Goal: Communication & Community: Answer question/provide support

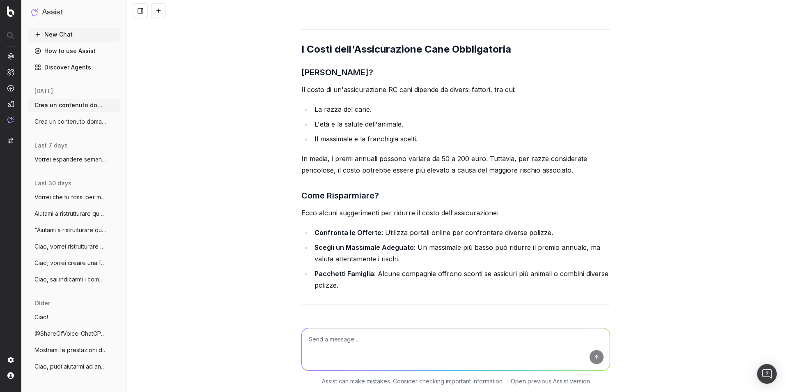
scroll to position [6345, 0]
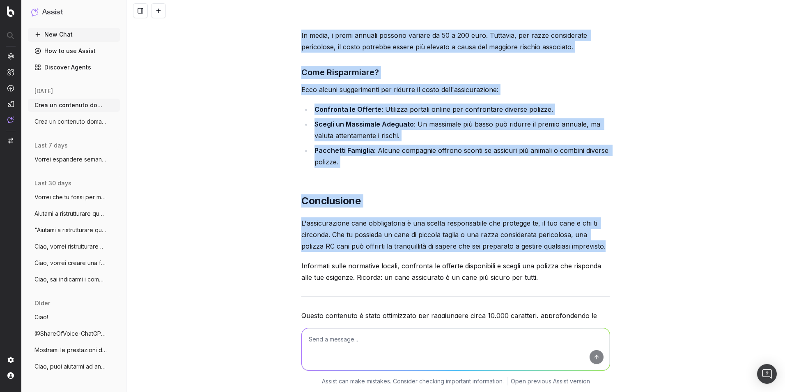
drag, startPoint x: 302, startPoint y: 153, endPoint x: 593, endPoint y: 227, distance: 299.6
copy div "Loremipsumdol Sita Consectetura: Elits Doeius tem Inci Utlabo Etdoloremagn: Ali…"
click at [529, 260] on p "Informati sulle normative locali, confronta le offerte disponibili e scegli una…" at bounding box center [455, 271] width 309 height 23
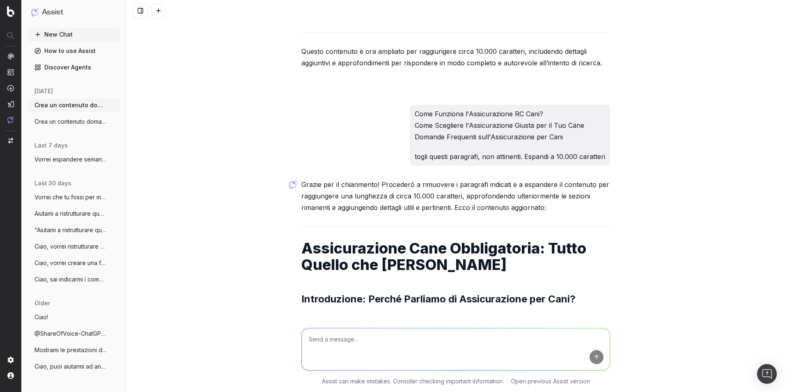
scroll to position [4784, 0]
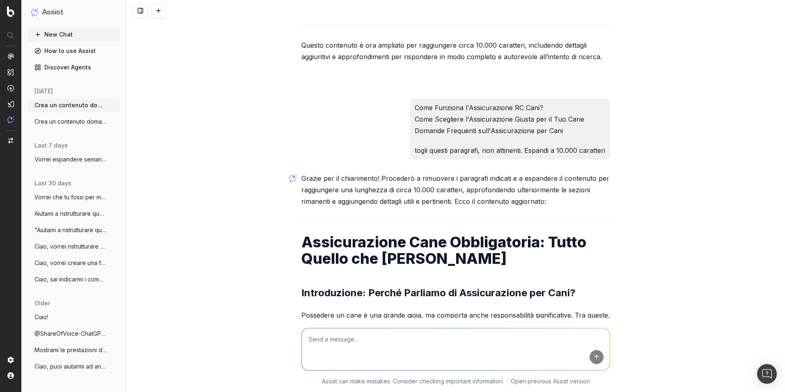
click at [323, 234] on h1 "Assicurazione Cane Obbligatoria: Tutto Quello che [PERSON_NAME]" at bounding box center [455, 250] width 309 height 33
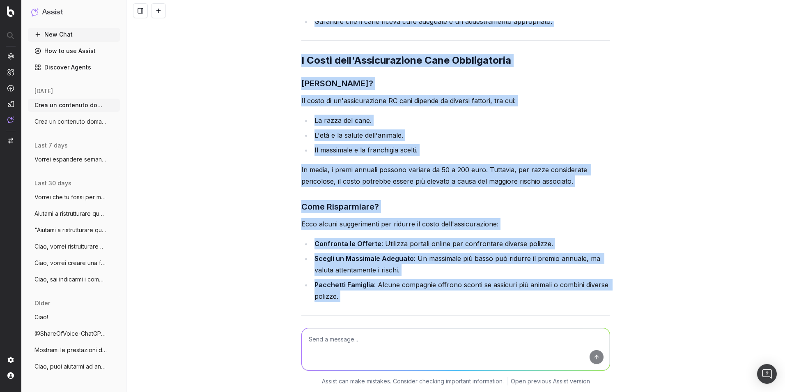
scroll to position [6345, 0]
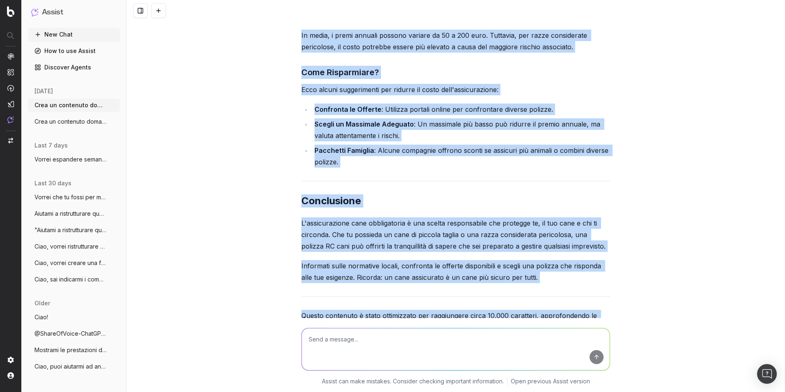
drag, startPoint x: 299, startPoint y: 191, endPoint x: 541, endPoint y: 220, distance: 244.1
copy div "Loremipsumdol Sita Consectetura: Elits Doeius tem Inci Utlabo Etdoloremagn: Ali…"
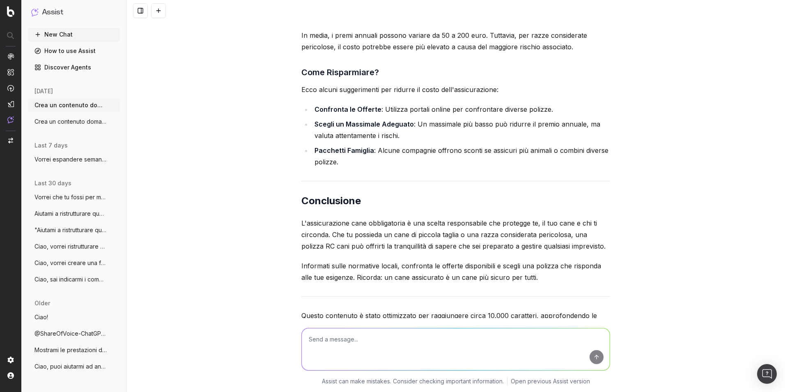
click at [424, 334] on textarea at bounding box center [456, 349] width 308 height 42
paste textarea "Possedere un cane è una grande gioia, ma comporta anche responsabilità signific…"
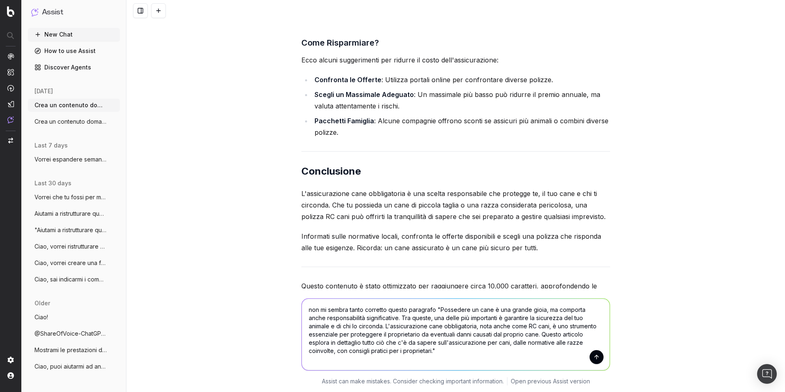
scroll to position [1, 0]
click at [337, 367] on textarea "non mi sembra tanto corretto questo paragrafo "Possedere un cane è una grande g…" at bounding box center [456, 334] width 308 height 71
click at [425, 367] on textarea "non mi sembra tanto corretto questo paragrafo "Possedere un cane è una grande g…" at bounding box center [456, 334] width 308 height 71
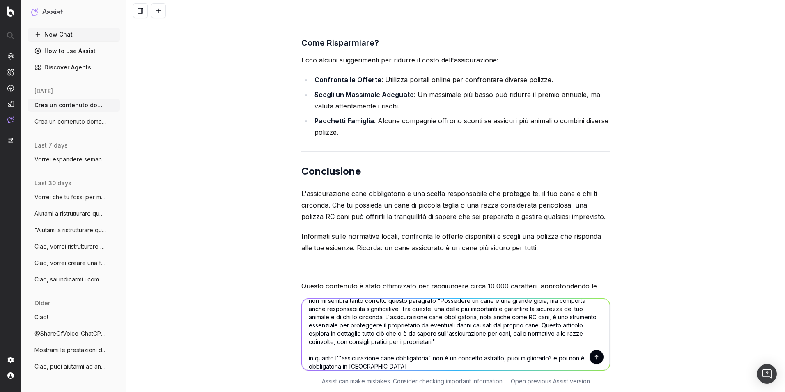
type textarea "non mi sembra tanto corretto questo paragrafo "Possedere un cane è una grande g…"
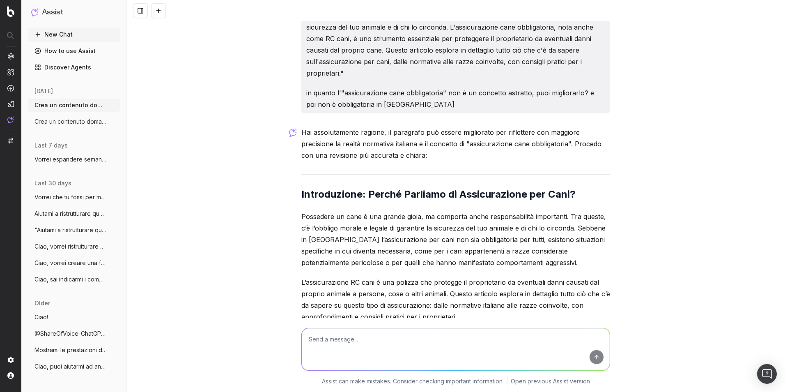
scroll to position [6758, 0]
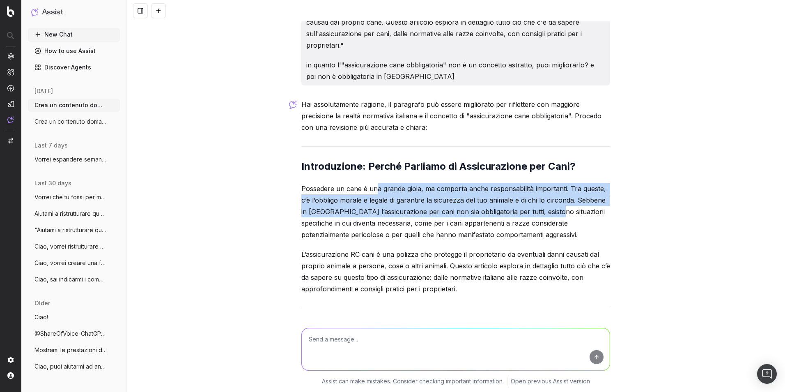
drag, startPoint x: 372, startPoint y: 127, endPoint x: 540, endPoint y: 147, distance: 169.1
click at [540, 183] on p "Possedere un cane è una grande gioia, ma comporta anche responsabilità importan…" at bounding box center [455, 212] width 309 height 58
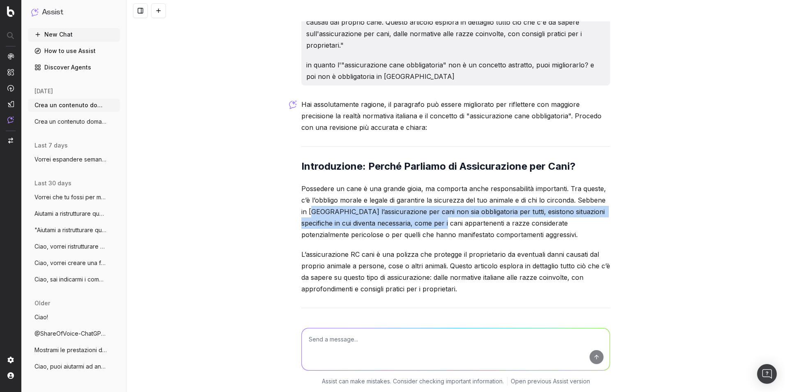
drag, startPoint x: 308, startPoint y: 147, endPoint x: 427, endPoint y: 164, distance: 120.7
click at [427, 183] on p "Possedere un cane è una grande gioia, ma comporta anche responsabilità importan…" at bounding box center [455, 212] width 309 height 58
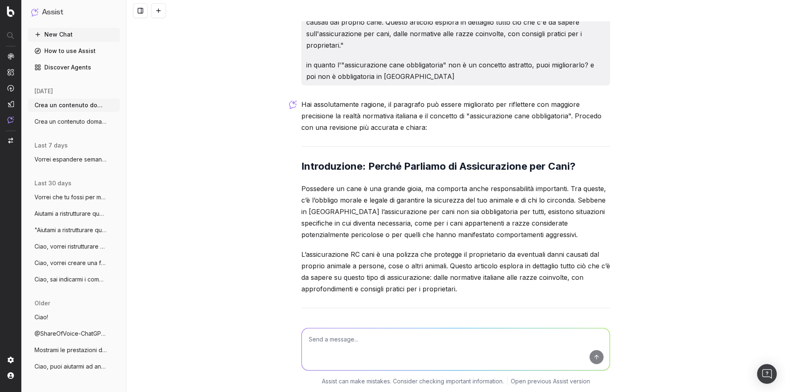
drag, startPoint x: 427, startPoint y: 164, endPoint x: 395, endPoint y: 175, distance: 34.3
click at [395, 183] on p "Possedere un cane è una grande gioia, ma comporta anche responsabilità importan…" at bounding box center [455, 212] width 309 height 58
drag, startPoint x: 345, startPoint y: 195, endPoint x: 494, endPoint y: 195, distance: 148.7
click at [494, 249] on p "L’assicurazione RC cani è una polizza che protegge il proprietario da eventuali…" at bounding box center [455, 272] width 309 height 46
drag, startPoint x: 494, startPoint y: 195, endPoint x: 490, endPoint y: 219, distance: 24.2
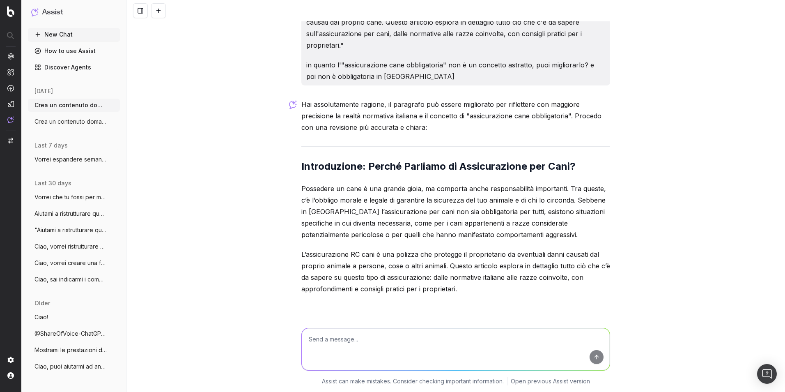
click at [490, 249] on p "L’assicurazione RC cani è una polizza che protegge il proprietario da eventuali…" at bounding box center [455, 272] width 309 height 46
drag, startPoint x: 463, startPoint y: 226, endPoint x: 429, endPoint y: 222, distance: 33.4
click at [429, 249] on p "L’assicurazione RC cani è una polizza che protegge il proprietario da eventuali…" at bounding box center [455, 272] width 309 height 46
drag, startPoint x: 468, startPoint y: 227, endPoint x: 294, endPoint y: 125, distance: 201.6
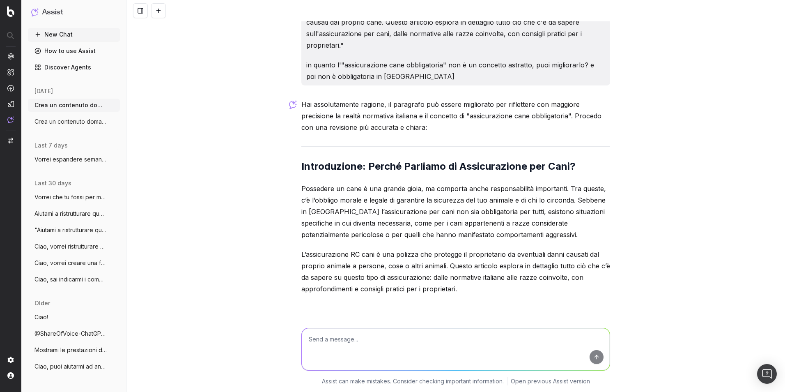
click at [294, 125] on div "Informazioni aggiuntive da fornire per generare il contenuto: • Tema principale…" at bounding box center [456, 196] width 659 height 392
copy div "Possedere un cane è una grande gioia, ma comporta anche responsabilità importan…"
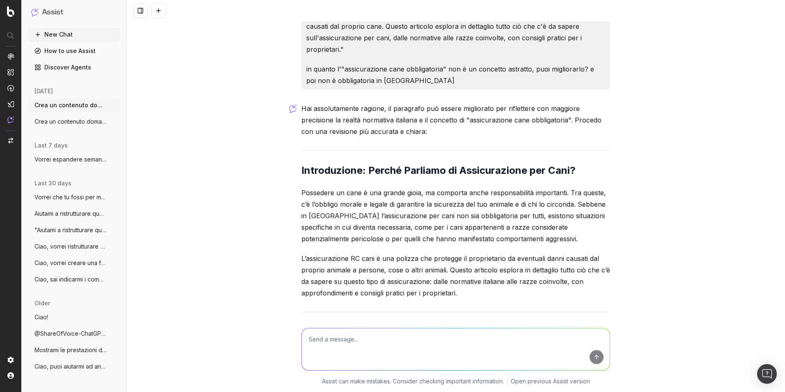
click at [436, 341] on textarea at bounding box center [456, 349] width 308 height 42
type textarea "Mi crei anche un title e una meta description? Devono essere nei caratteri cons…"
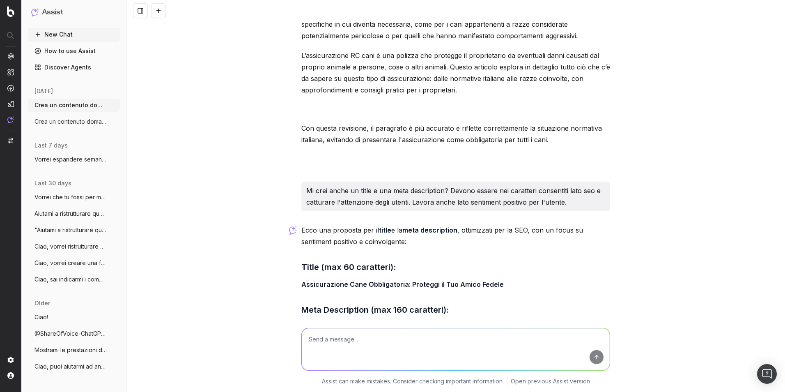
scroll to position [6959, 0]
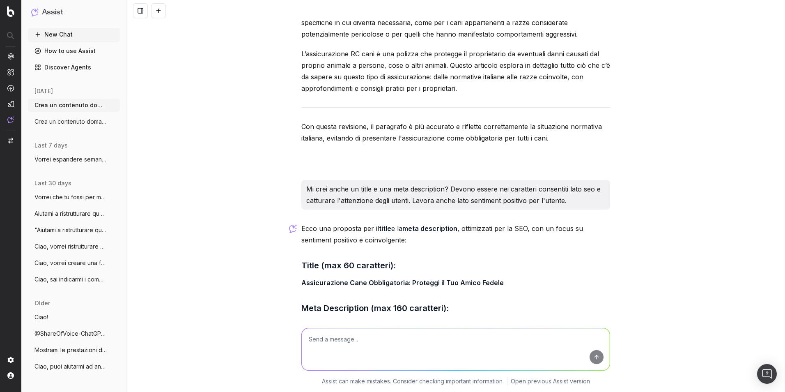
click at [456, 226] on div "Ecco una proposta per il title e la meta description , ottimizzati per la SEO, …" at bounding box center [455, 316] width 309 height 187
click at [461, 278] on strong "Assicurazione Cane Obbligatoria: Proteggi il Tuo Amico Fedele" at bounding box center [402, 282] width 202 height 8
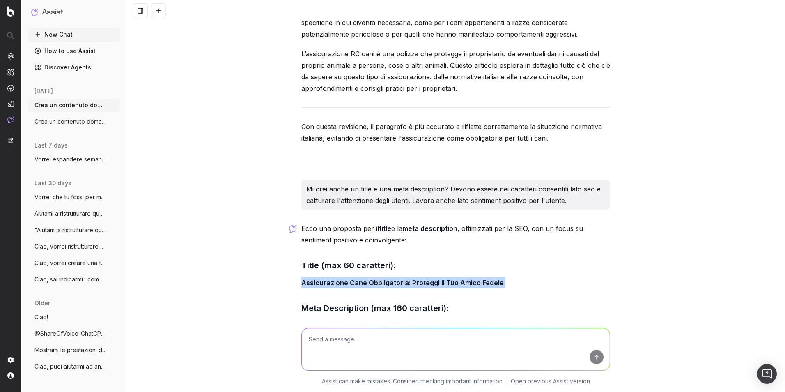
click at [461, 278] on strong "Assicurazione Cane Obbligatoria: Proteggi il Tuo Amico Fedele" at bounding box center [402, 282] width 202 height 8
copy strong "Assicurazione Cane Obbligatoria: Proteggi il Tuo Amico Fedele"
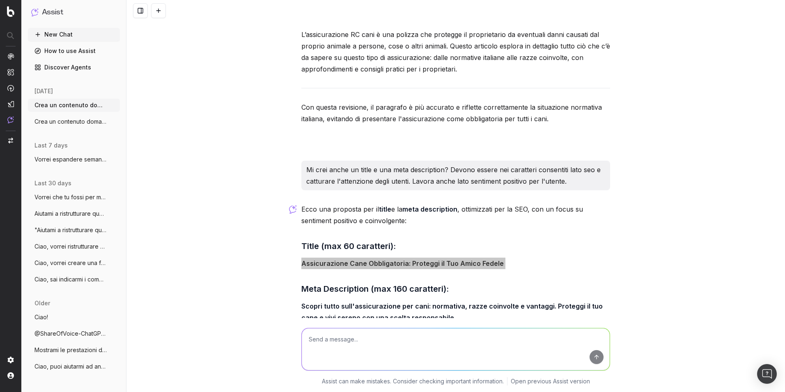
scroll to position [6988, 0]
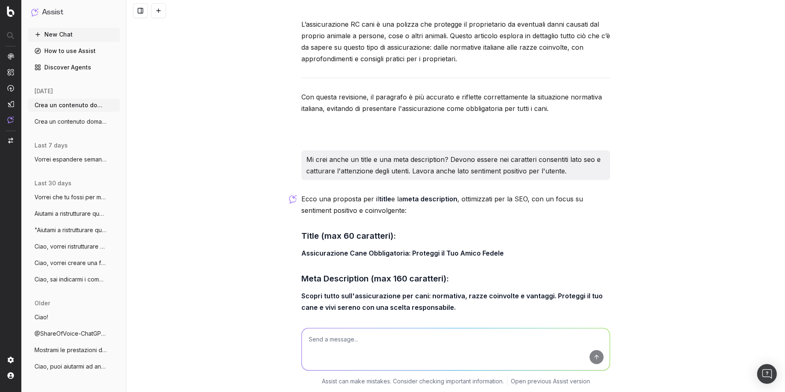
click at [403, 292] on strong "Scopri tutto sull'assicurazione per cani: normativa, razze coinvolte e vantaggi…" at bounding box center [452, 302] width 303 height 20
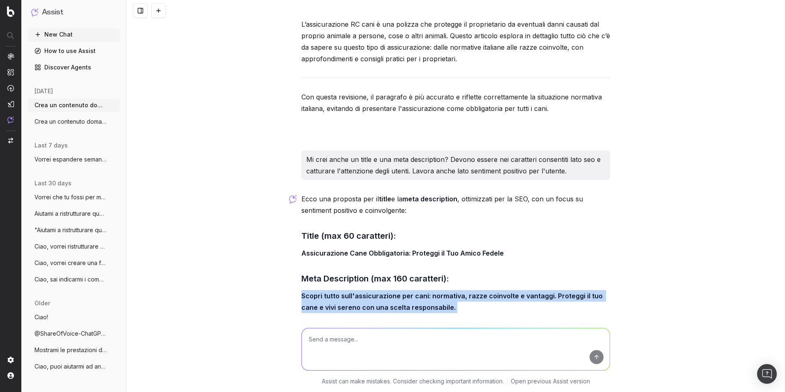
click at [403, 292] on strong "Scopri tutto sull'assicurazione per cani: normativa, razze coinvolte e vantaggi…" at bounding box center [452, 302] width 303 height 20
copy strong "Scopri tutto sull'assicurazione per cani: normativa, razze coinvolte e vantaggi…"
click at [403, 292] on strong "Scopri tutto sull'assicurazione per cani: normativa, razze coinvolte e vantaggi…" at bounding box center [452, 302] width 303 height 20
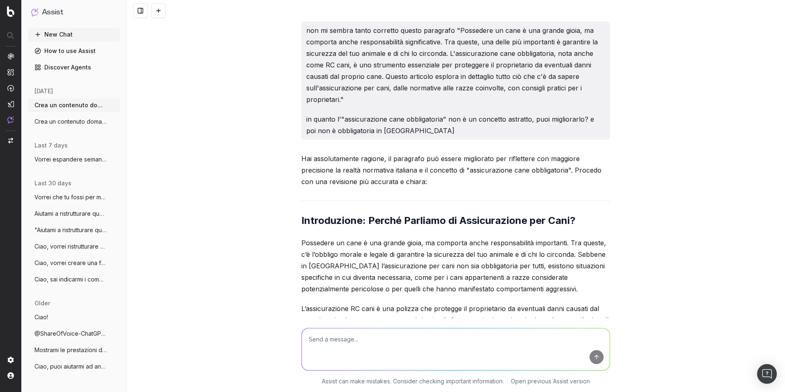
scroll to position [6701, 0]
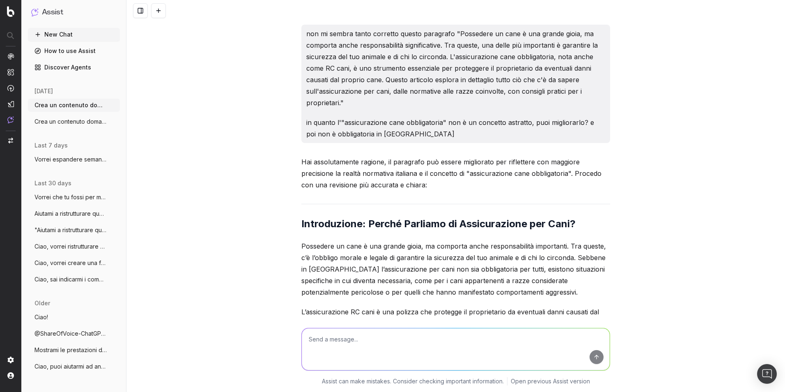
click at [425, 341] on textarea at bounding box center [456, 349] width 308 height 42
type textarea "mi dai 10 opzioni di title?"
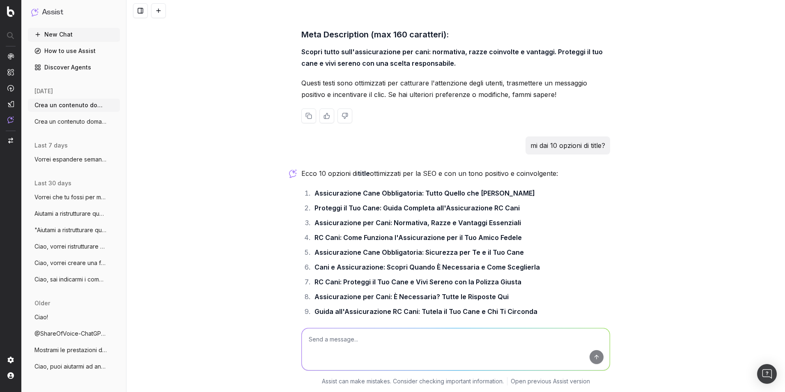
scroll to position [7235, 0]
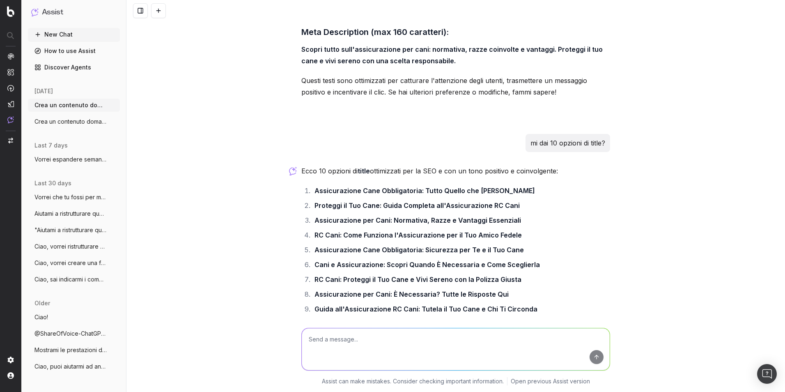
click at [454, 340] on textarea at bounding box center [456, 349] width 308 height 42
paste textarea "Come risparmiare? Ecco alcuni suggerimenti per ridurre il costo dell'assicurazi…"
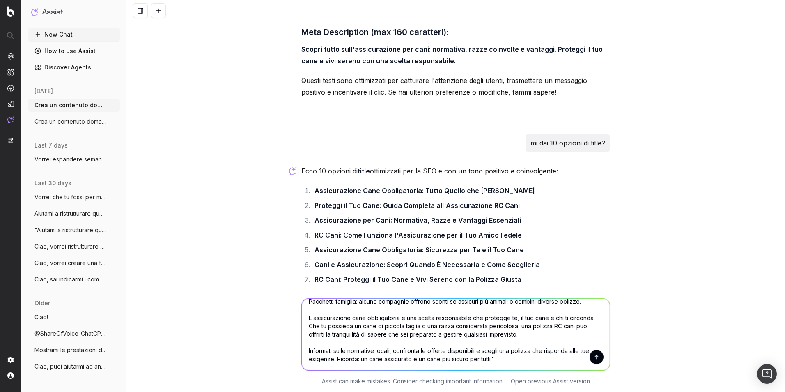
scroll to position [75, 0]
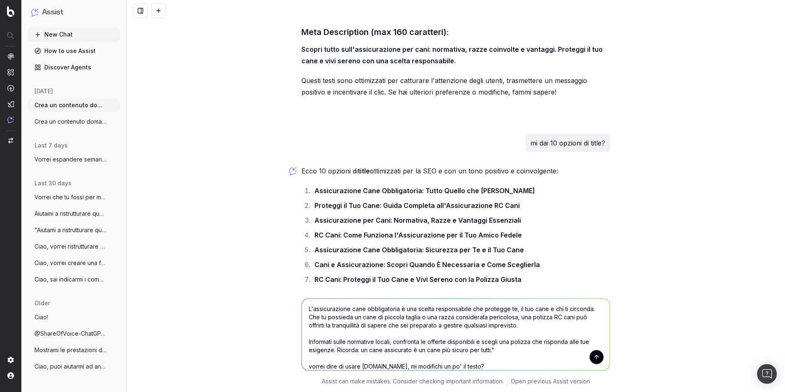
type textarea "in questa parte di testo "Come risparmiare? Ecco alcuni suggerimenti per ridurr…"
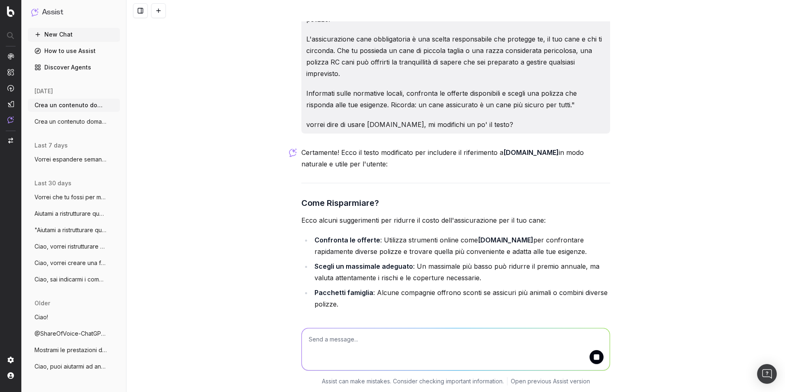
scroll to position [7718, 0]
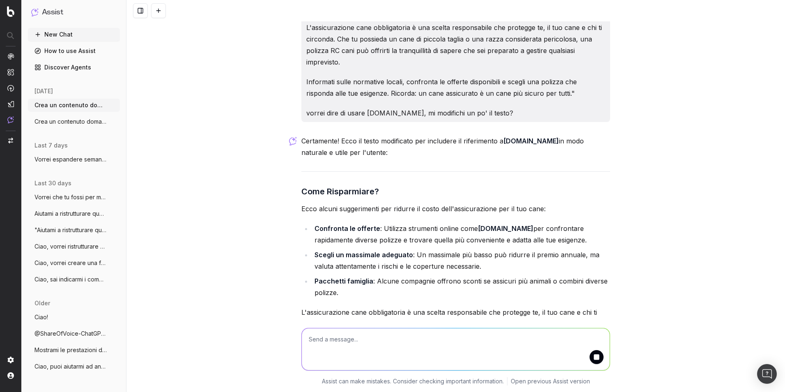
click at [378, 223] on li "Confronta le offerte : Utilizza strumenti online come [DOMAIN_NAME] per confron…" at bounding box center [461, 234] width 298 height 23
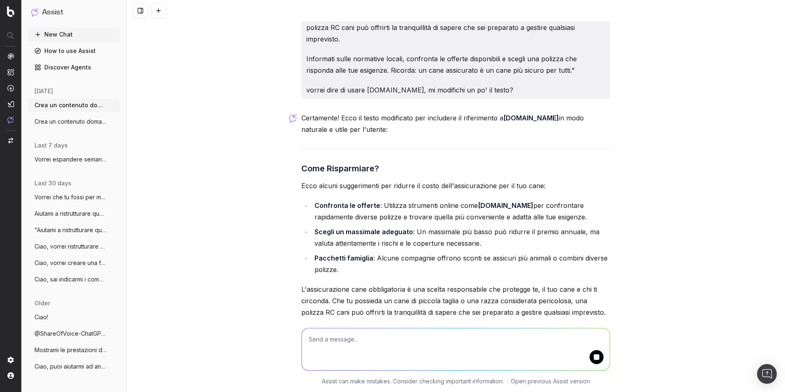
scroll to position [7727, 0]
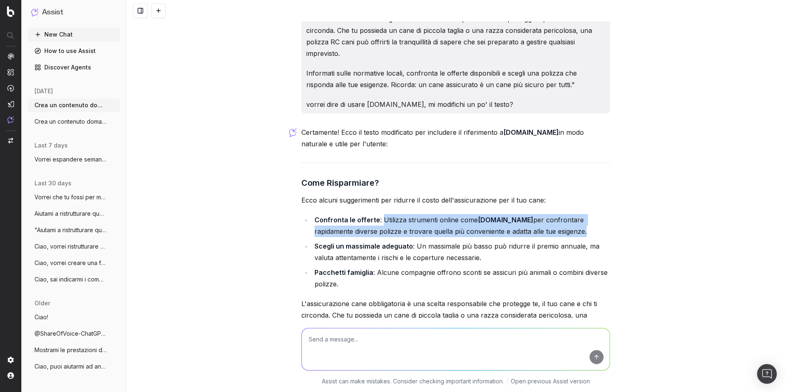
drag, startPoint x: 379, startPoint y: 158, endPoint x: 540, endPoint y: 166, distance: 161.2
click at [540, 214] on li "Confronta le offerte : Utilizza strumenti online come [DOMAIN_NAME] per confron…" at bounding box center [461, 225] width 298 height 23
copy li "Utilizza strumenti online come [DOMAIN_NAME] per confrontare rapidamente divers…"
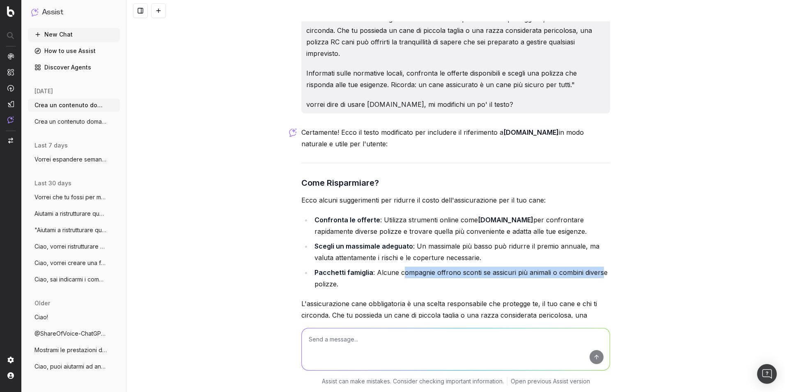
drag, startPoint x: 398, startPoint y: 214, endPoint x: 597, endPoint y: 214, distance: 198.8
click at [597, 267] on li "Pacchetti famiglia : Alcune compagnie offrono sconti se assicuri più animali o …" at bounding box center [461, 278] width 298 height 23
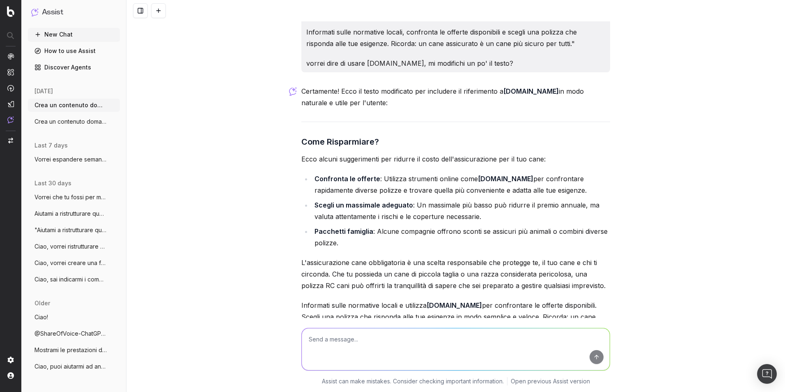
scroll to position [7807, 0]
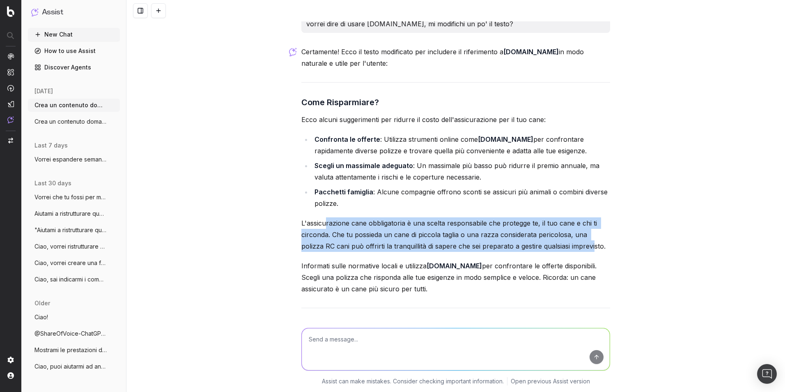
drag, startPoint x: 322, startPoint y: 166, endPoint x: 568, endPoint y: 186, distance: 246.9
click at [568, 217] on p "L'assicurazione cane obbligatoria è una scelta responsabile che protegge te, il…" at bounding box center [455, 234] width 309 height 35
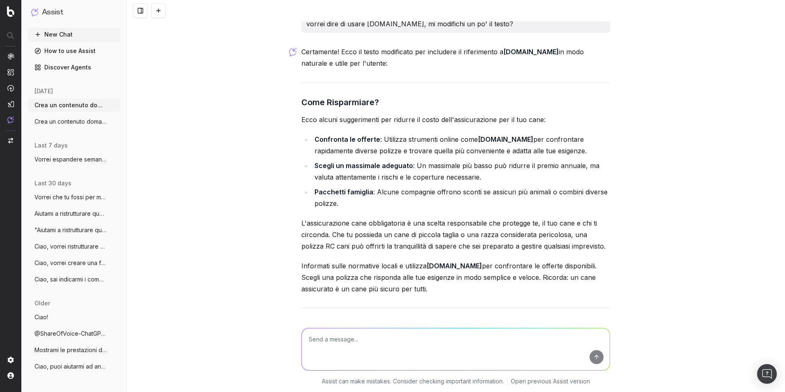
click at [413, 260] on p "Informati sulle normative locali e utilizza [DOMAIN_NAME] per confrontare le of…" at bounding box center [455, 277] width 309 height 35
click at [529, 260] on p "Informati sulle normative locali e utilizza [DOMAIN_NAME] per confrontare le of…" at bounding box center [455, 277] width 309 height 35
drag, startPoint x: 573, startPoint y: 204, endPoint x: 476, endPoint y: 205, distance: 96.5
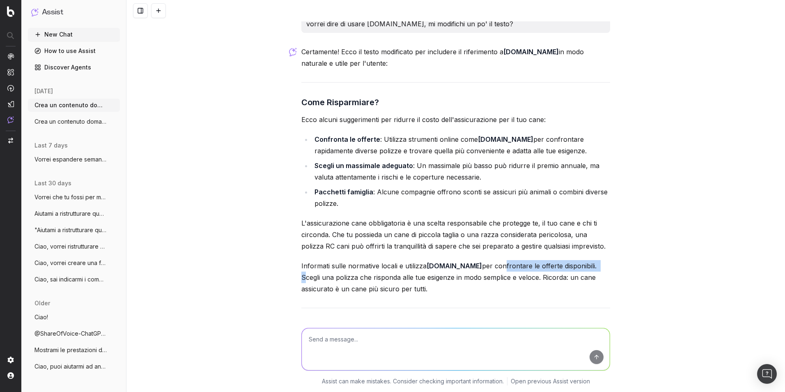
click at [476, 260] on p "Informati sulle normative locali e utilizza [DOMAIN_NAME] per confrontare le of…" at bounding box center [455, 277] width 309 height 35
click at [455, 334] on textarea at bounding box center [456, 349] width 308 height 42
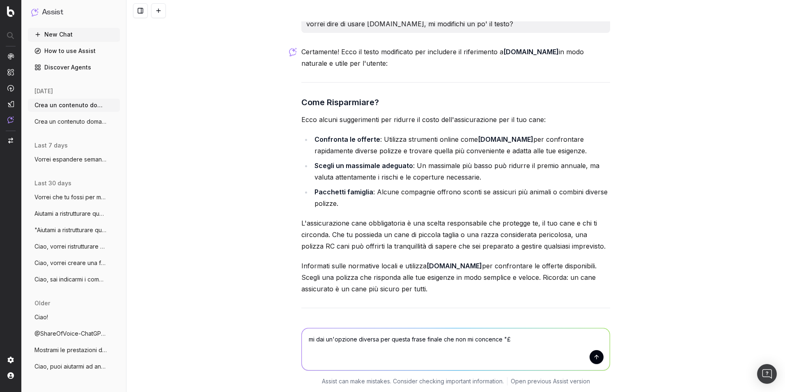
paste textarea "Ricorda: un cane assicurato è un cane più sicuro per tutti."
type textarea "mi dai un'opzione diversa per questa frase finale che non mi concence "£Ricorda…"
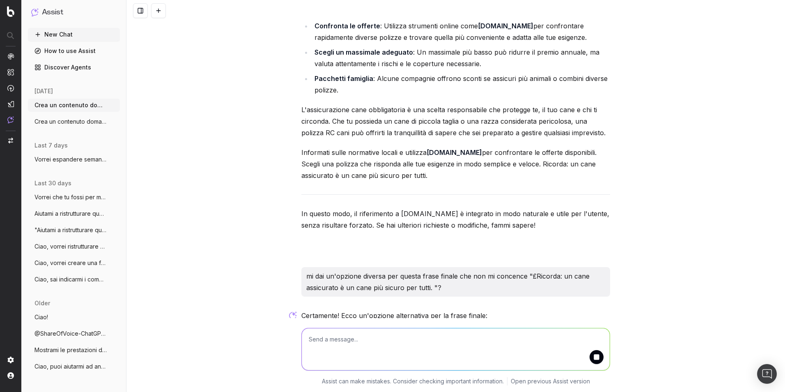
scroll to position [7932, 0]
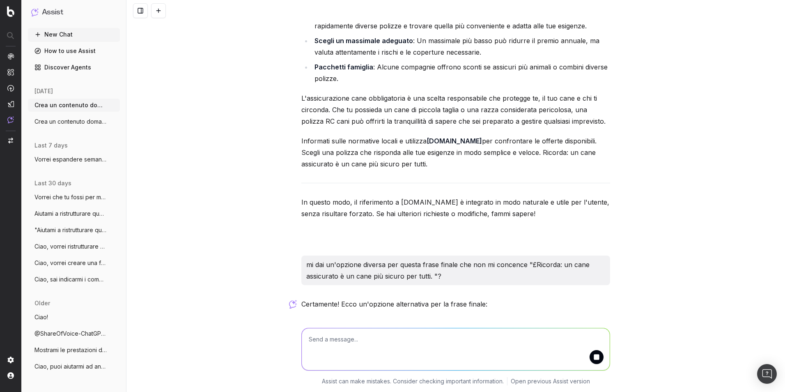
click at [340, 320] on strong ""Proteggere il tuo cane significa proteggere anche chi ti sta intorno: scegli l…" at bounding box center [449, 330] width 296 height 20
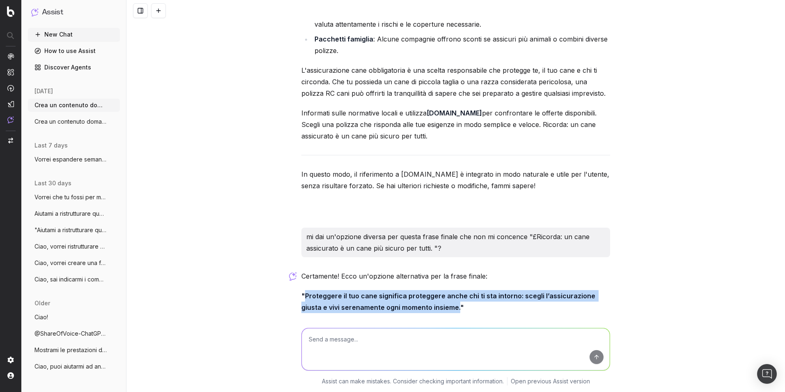
drag, startPoint x: 303, startPoint y: 233, endPoint x: 433, endPoint y: 244, distance: 131.1
click at [433, 292] on strong ""Proteggere il tuo cane significa proteggere anche chi ti sta intorno: scegli l…" at bounding box center [449, 302] width 296 height 20
copy strong "Proteggere il tuo cane significa proteggere anche chi ti sta intorno: scegli l’…"
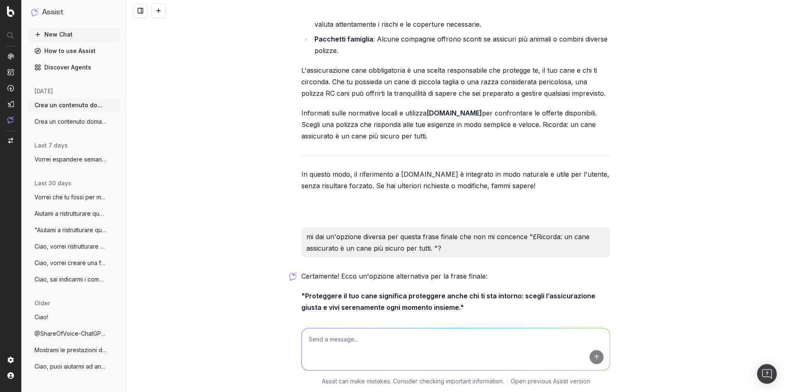
click at [280, 189] on div "Informazioni aggiuntive da fornire per generare il contenuto: • Tema principale…" at bounding box center [456, 196] width 659 height 392
click at [451, 336] on textarea at bounding box center [456, 349] width 308 height 42
type textarea "ok grazie. Mi generi anche un abstract?"
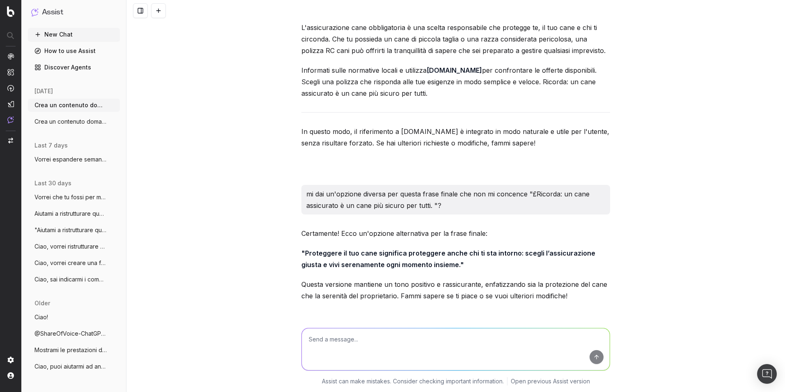
scroll to position [8207, 0]
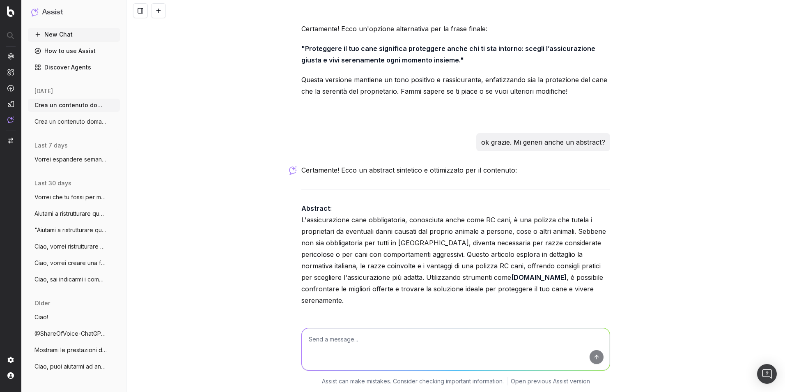
click at [468, 338] on textarea at bounding box center [456, 349] width 308 height 42
type textarea "l'abstract non deve superare i 300 caratteri, grazie"
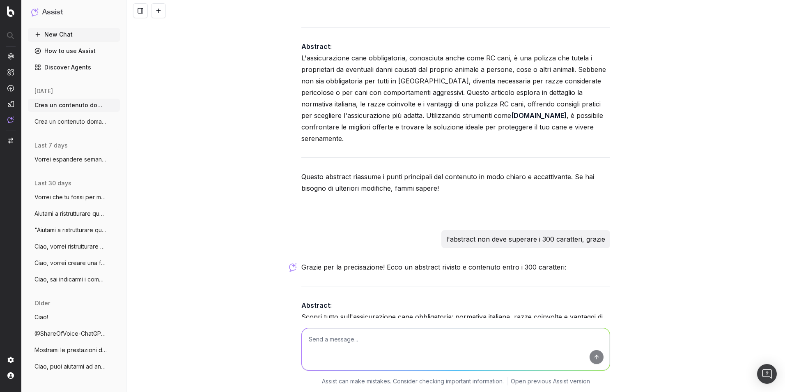
scroll to position [8397, 0]
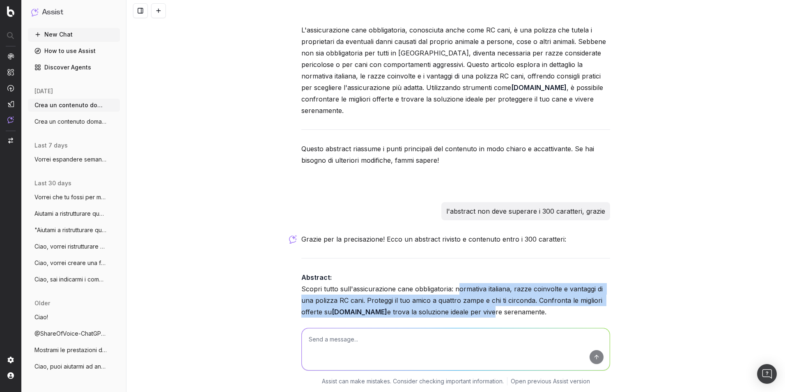
drag, startPoint x: 454, startPoint y: 215, endPoint x: 465, endPoint y: 235, distance: 22.3
click at [465, 272] on p "Abstract: Scopri tutto sull'assicurazione cane obbligatoria: normativa italiana…" at bounding box center [455, 295] width 309 height 46
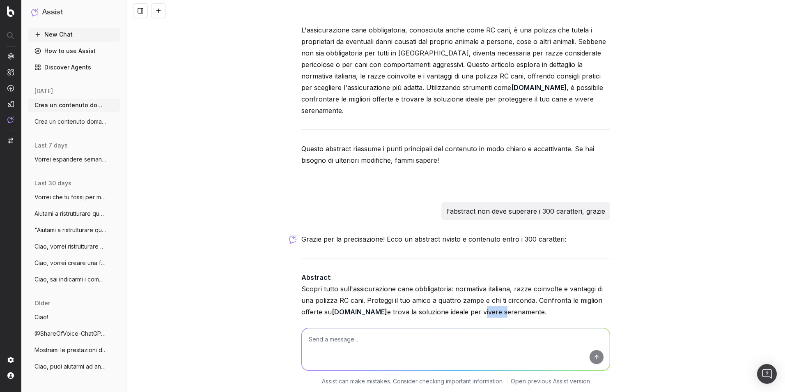
click at [465, 272] on p "Abstract: Scopri tutto sull'assicurazione cane obbligatoria: normativa italiana…" at bounding box center [455, 295] width 309 height 46
click at [475, 336] on textarea at bounding box center [456, 349] width 308 height 42
type textarea "Vorrei un abstract divrso, che riassuma in modo efficace il contenuto della faq."
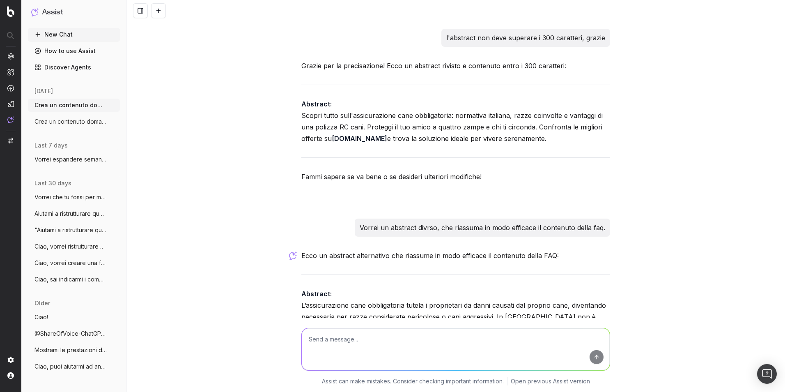
scroll to position [8598, 0]
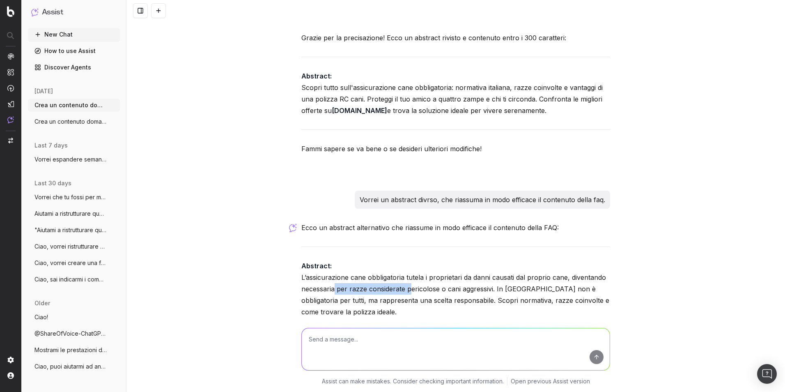
drag, startPoint x: 332, startPoint y: 217, endPoint x: 407, endPoint y: 214, distance: 74.4
click at [407, 260] on p "Abstract: L’assicurazione cane obbligatoria tutela i proprietari da danni causa…" at bounding box center [455, 289] width 309 height 58
click at [560, 260] on p "Abstract: L’assicurazione cane obbligatoria tutela i proprietari da danni causa…" at bounding box center [455, 289] width 309 height 58
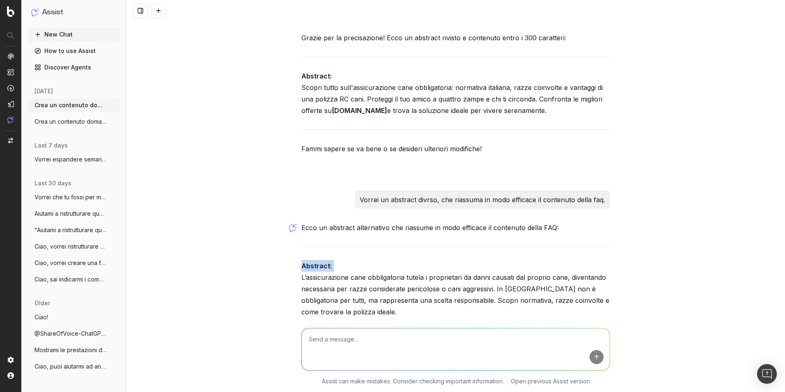
copy p "Abstract:"
click at [556, 260] on p "Abstract: L’assicurazione cane obbligatoria tutela i proprietari da danni causa…" at bounding box center [455, 289] width 309 height 58
click at [366, 334] on textarea at bounding box center [456, 349] width 308 height 42
paste textarea "Meta Tag Keywords"
type textarea "quali possono essere i Meta Tag Keywords?"
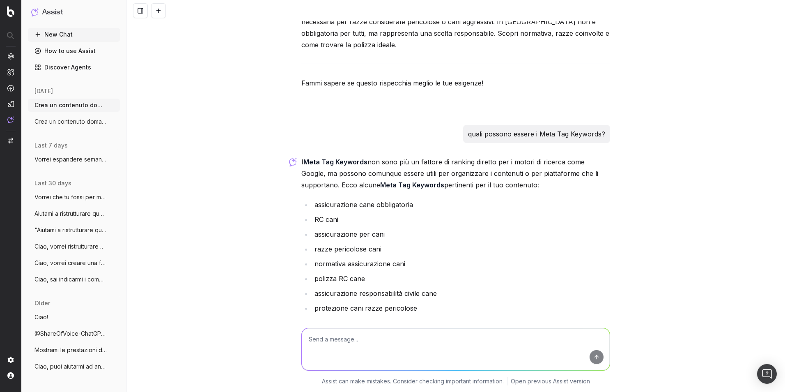
scroll to position [8884, 0]
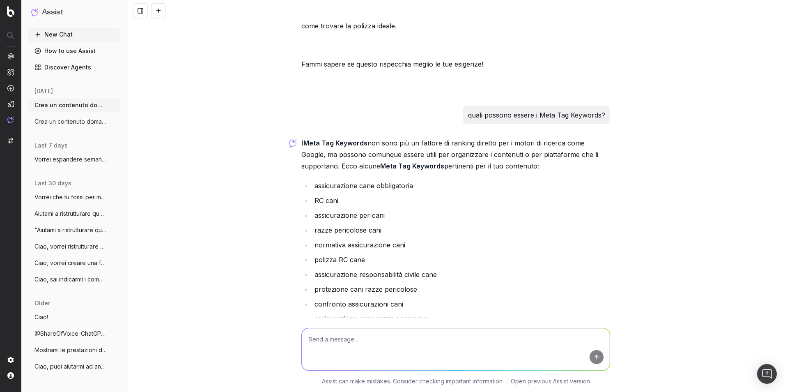
click at [353, 342] on textarea at bounding box center [456, 349] width 308 height 42
type textarea "Mi serve anche un testo iniziale."
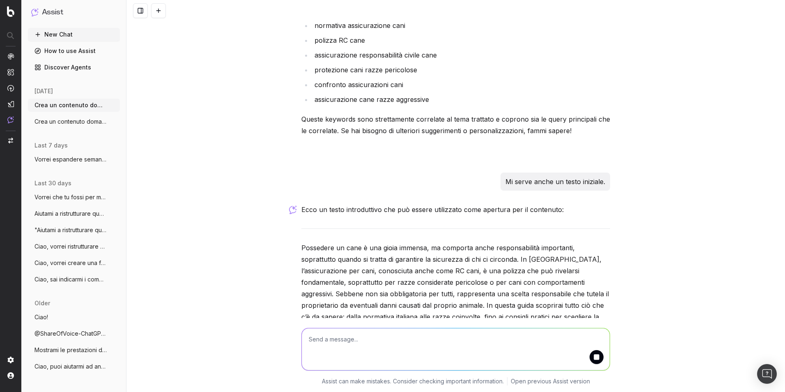
scroll to position [9131, 0]
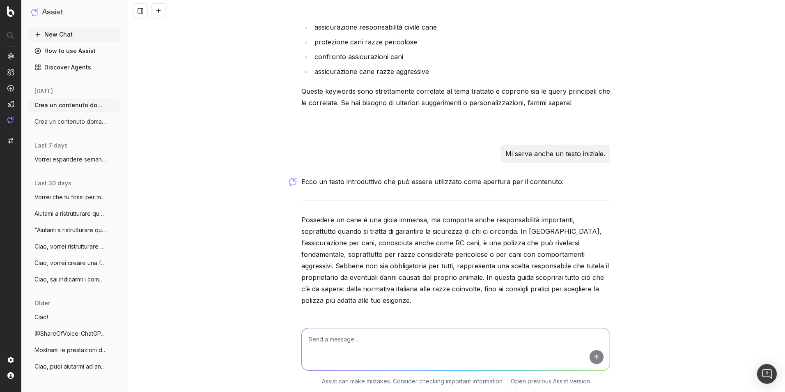
click at [395, 338] on textarea at bounding box center [456, 349] width 308 height 42
type textarea "max 320 carateeri"
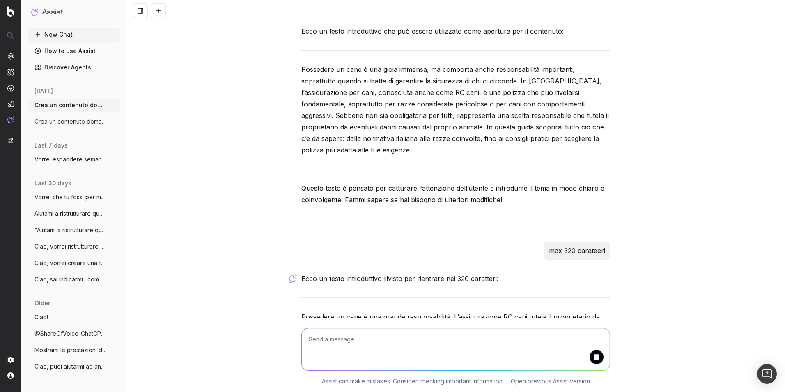
scroll to position [9310, 0]
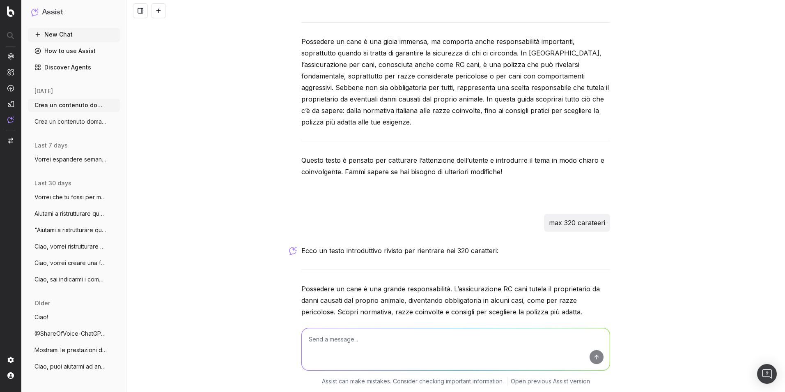
click at [558, 283] on p "Possedere un cane è una grande responsabilità. L’assicurazione RC cani tutela i…" at bounding box center [455, 300] width 309 height 35
drag, startPoint x: 558, startPoint y: 214, endPoint x: 550, endPoint y: 232, distance: 19.3
click at [550, 283] on p "Possedere un cane è una grande responsabilità. L’assicurazione RC cani tutela i…" at bounding box center [455, 300] width 309 height 35
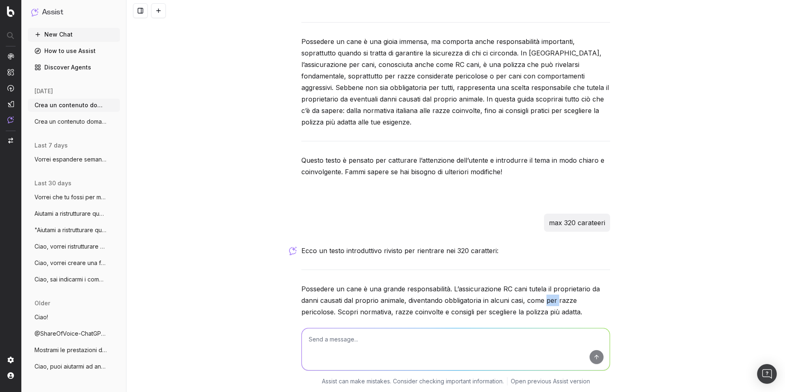
click at [550, 283] on p "Possedere un cane è una grande responsabilità. L’assicurazione RC cani tutela i…" at bounding box center [455, 300] width 309 height 35
click at [604, 283] on p "Possedere un cane è una grande responsabilità. L’assicurazione RC cani tutela i…" at bounding box center [455, 300] width 309 height 35
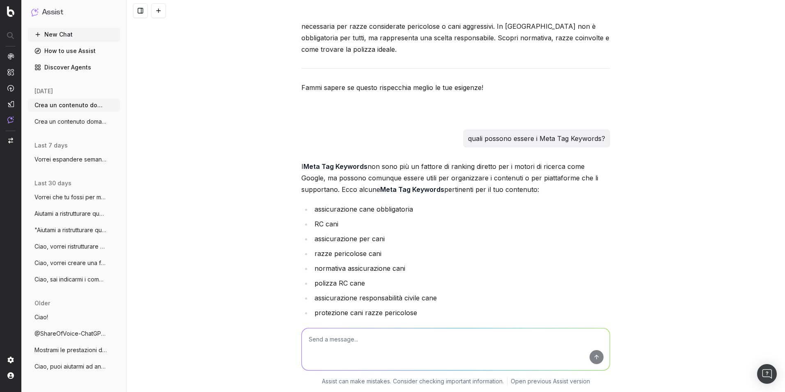
scroll to position [8899, 0]
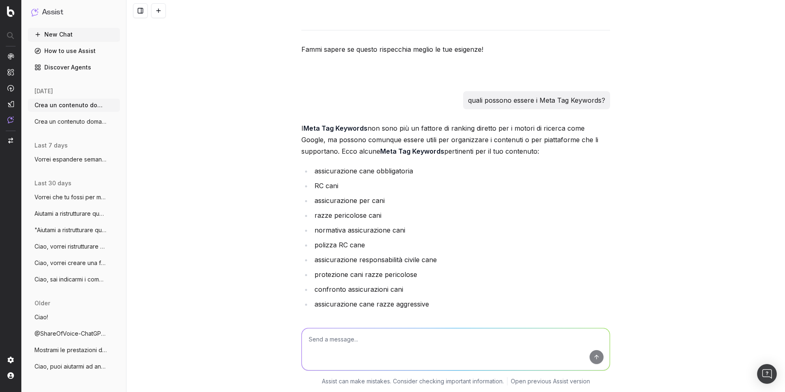
click at [423, 337] on textarea at bounding box center [456, 349] width 308 height 42
paste textarea "Lore ipsumd sitametconse adi elitsed do eiusm temp'incididuntutl: Etdolorem al …"
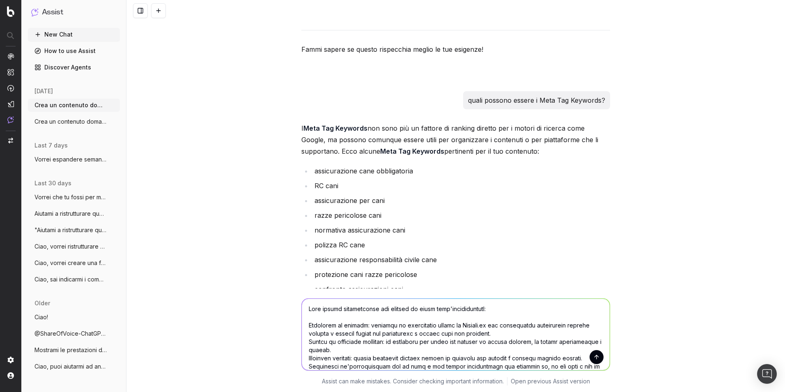
scroll to position [0, 0]
click at [305, 309] on textarea at bounding box center [456, 334] width 308 height 71
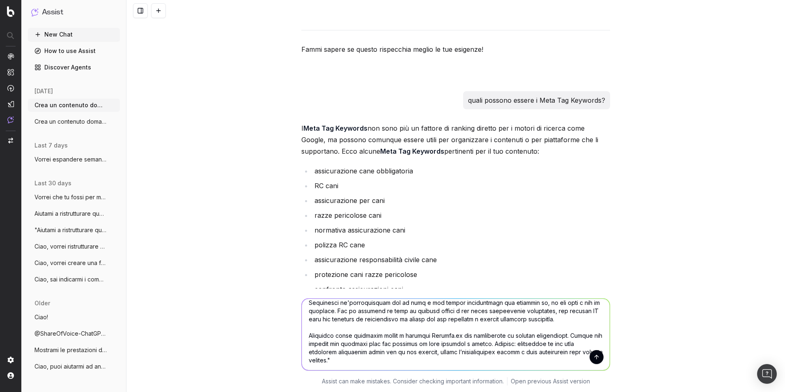
scroll to position [66, 0]
click at [380, 362] on textarea at bounding box center [456, 334] width 308 height 71
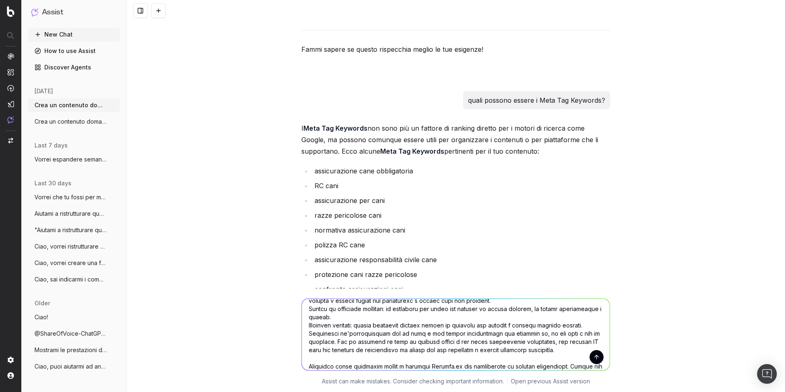
scroll to position [0, 0]
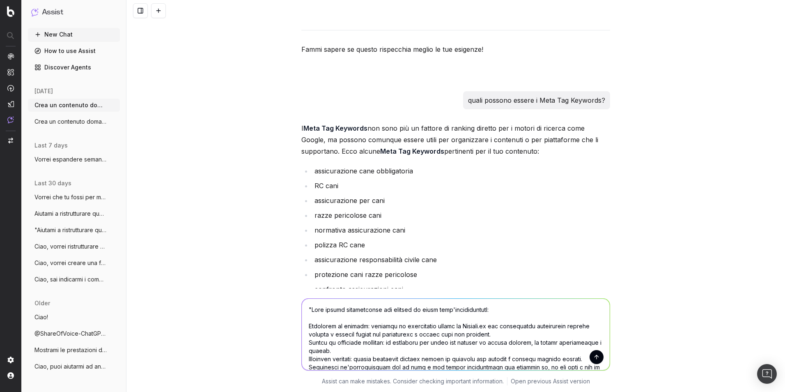
click at [306, 326] on textarea at bounding box center [456, 334] width 308 height 71
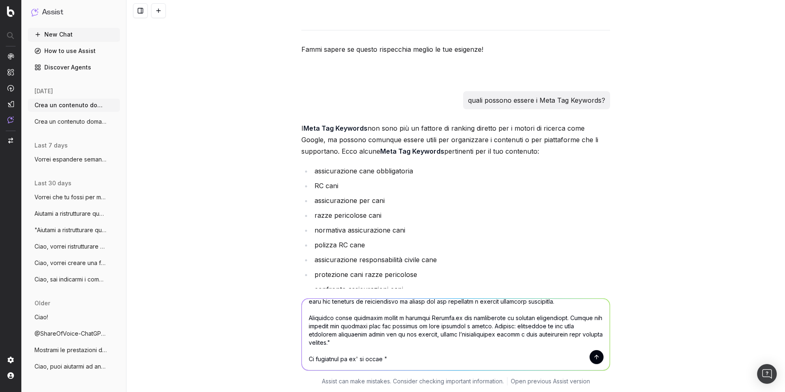
scroll to position [41, 0]
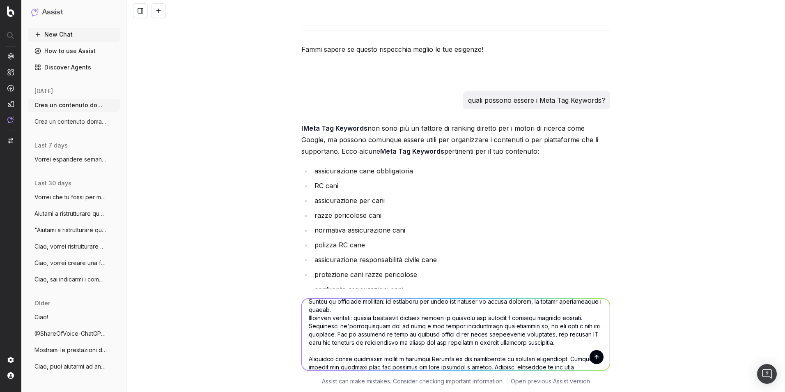
drag, startPoint x: 305, startPoint y: 326, endPoint x: 484, endPoint y: 324, distance: 179.1
click at [484, 324] on textarea at bounding box center [456, 334] width 308 height 71
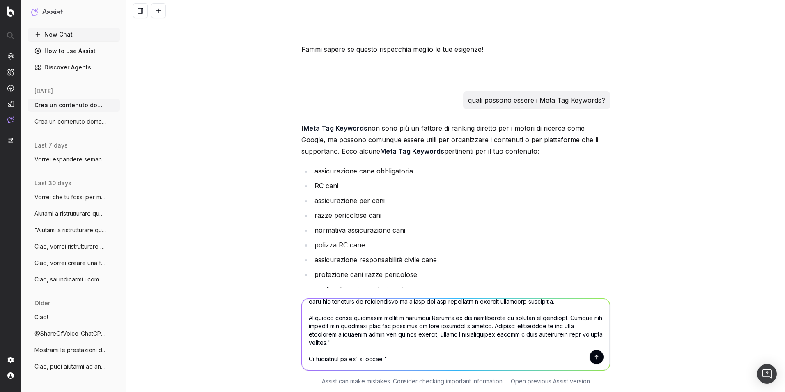
click at [421, 360] on textarea at bounding box center [456, 334] width 308 height 71
paste textarea "Acquistare un'assicurazione per il cane è una scelta responsabile"
type textarea ""Lore ipsumd sitametconse adi elitsed do eiusm temp'incididuntutl: Etdolorem al…"
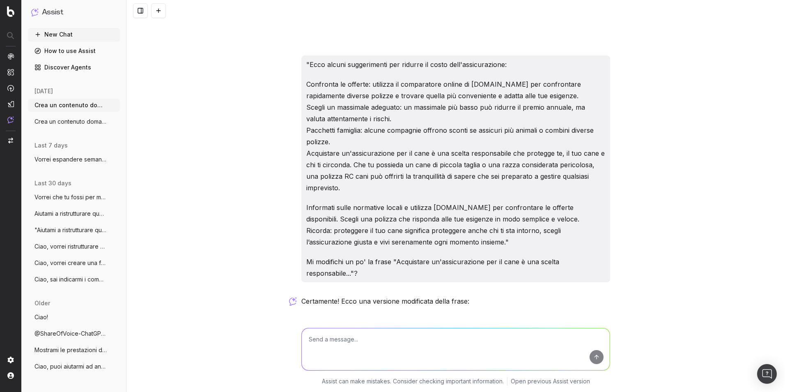
scroll to position [9648, 0]
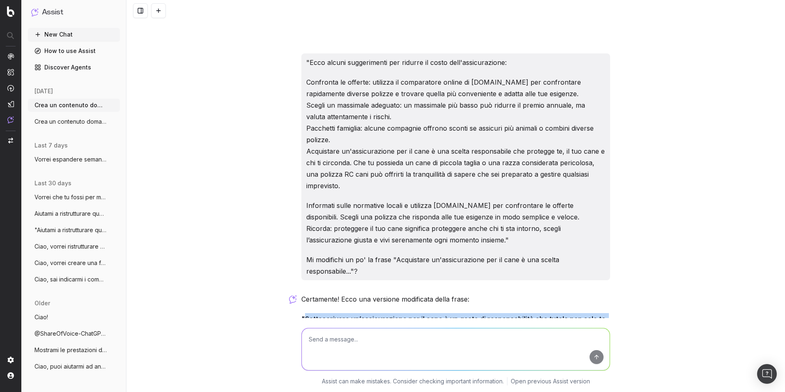
drag, startPoint x: 303, startPoint y: 245, endPoint x: 466, endPoint y: 257, distance: 163.9
click at [466, 315] on strong ""Sottoscrivere un’assicurazione per il cane è un gesto di responsabilità che tu…" at bounding box center [454, 325] width 306 height 20
copy strong "Sottoscrivere un’assicurazione per il cane è un gesto di responsabilità che tut…"
click at [495, 313] on p ""Sottoscrivere un’assicurazione per il cane è un gesto di responsabilità che tu…" at bounding box center [455, 324] width 309 height 23
